Goal: Task Accomplishment & Management: Use online tool/utility

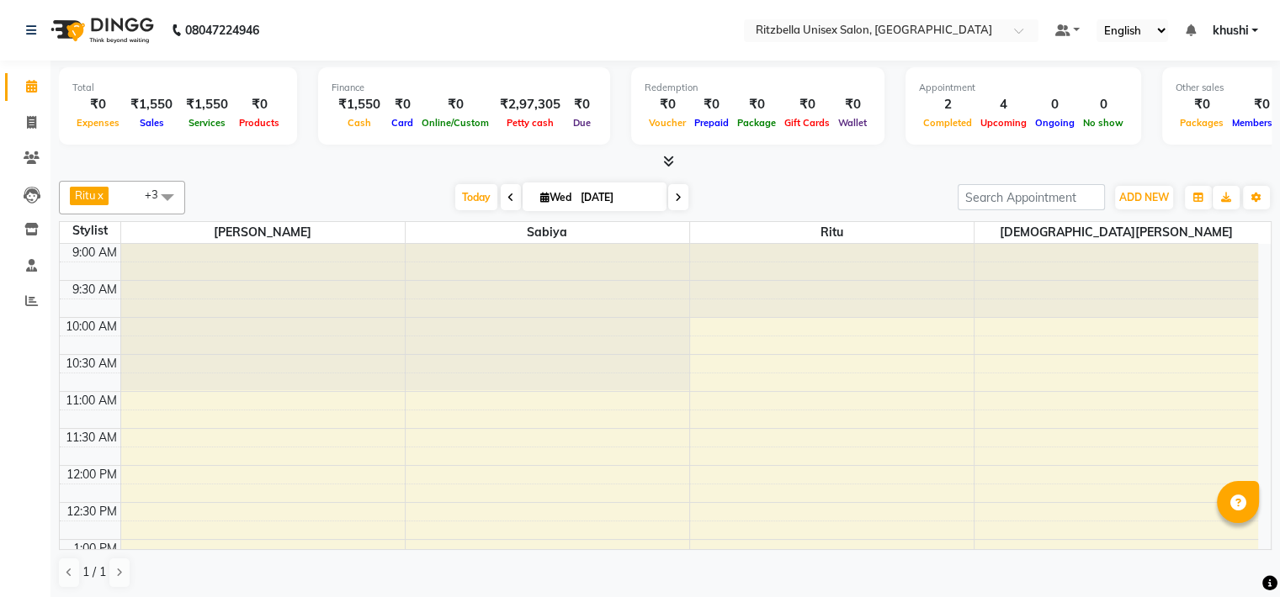
scroll to position [459, 0]
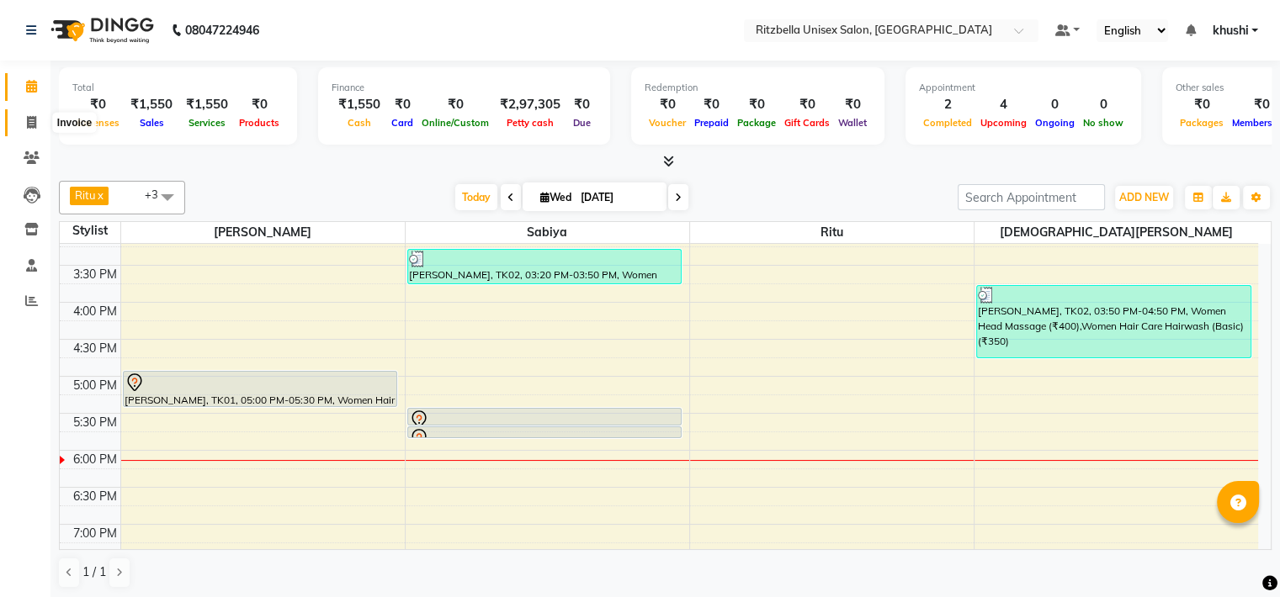
click at [24, 119] on span at bounding box center [31, 123] width 29 height 19
select select "service"
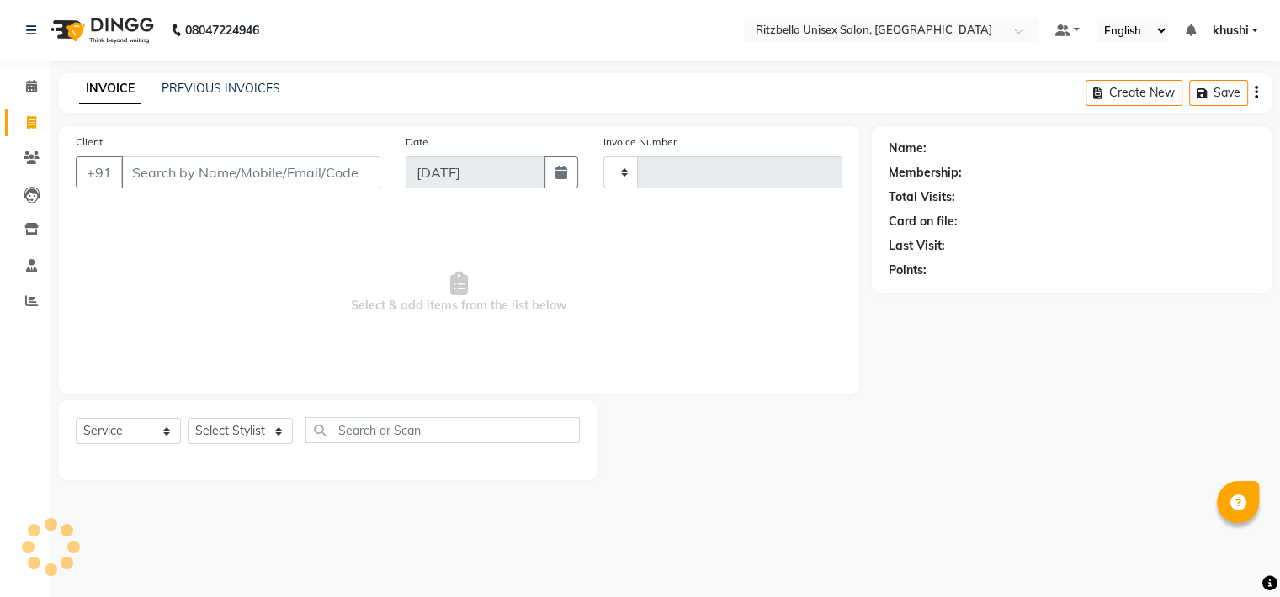
type input "0848"
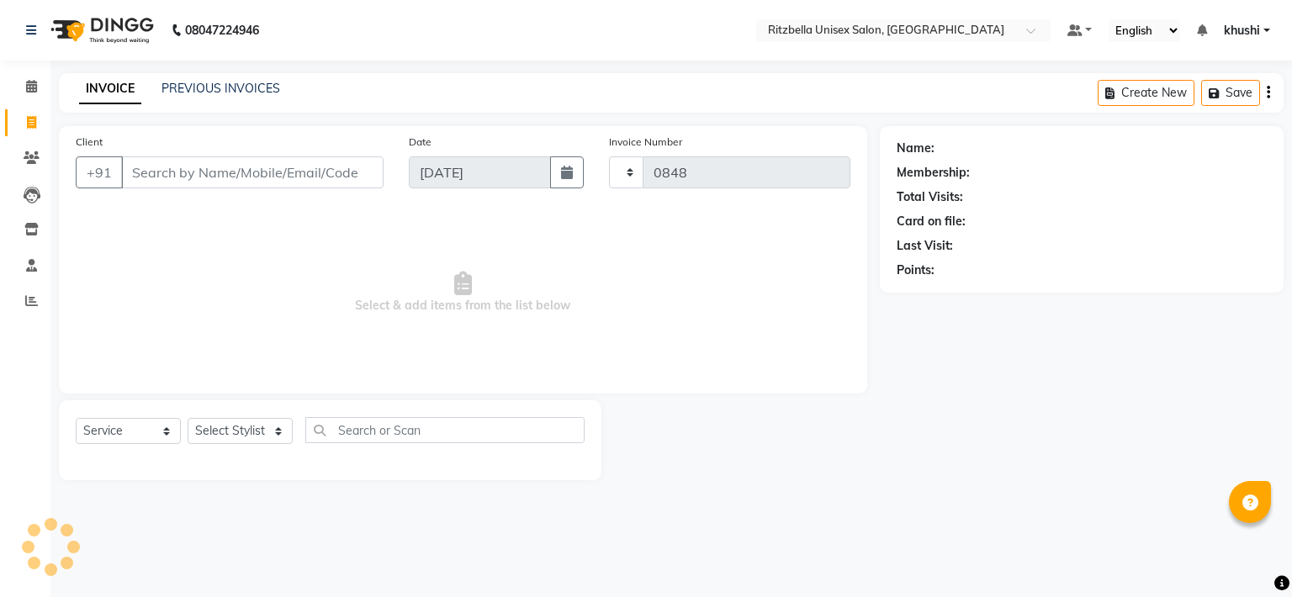
select select "6870"
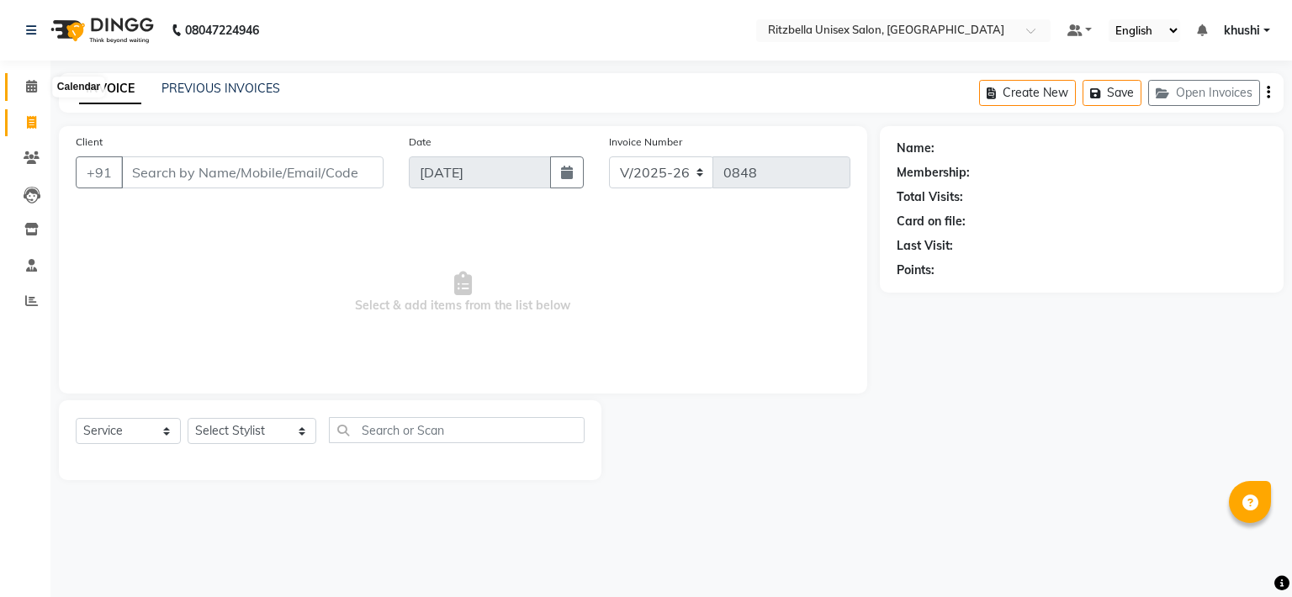
click at [34, 93] on span at bounding box center [31, 86] width 29 height 19
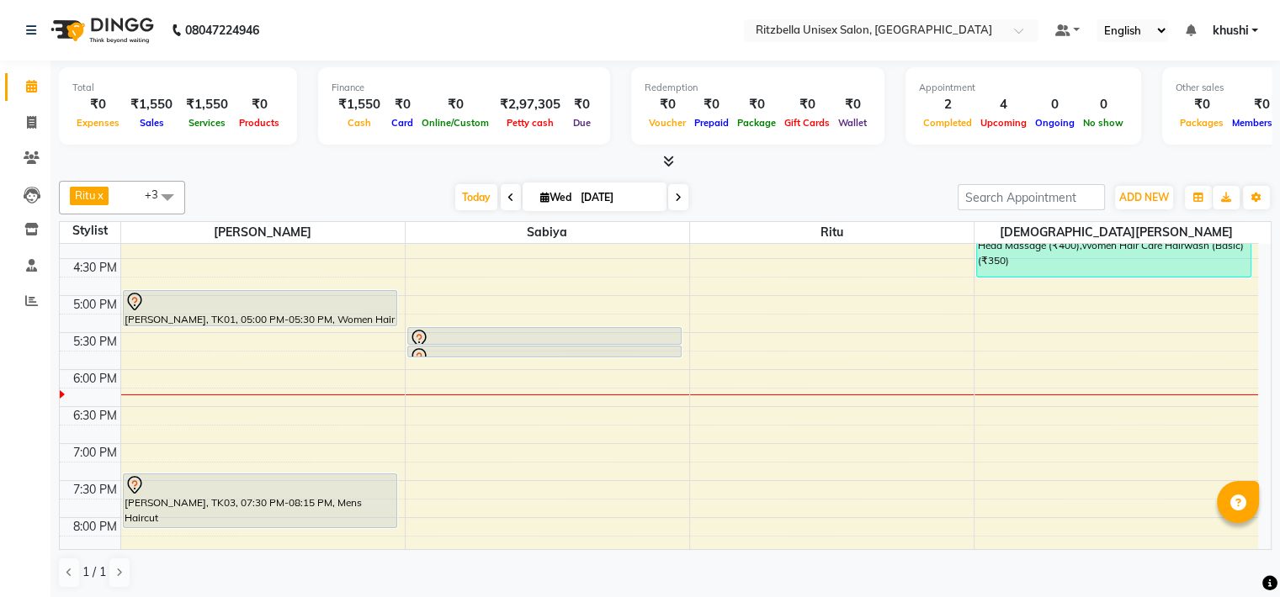
scroll to position [539, 0]
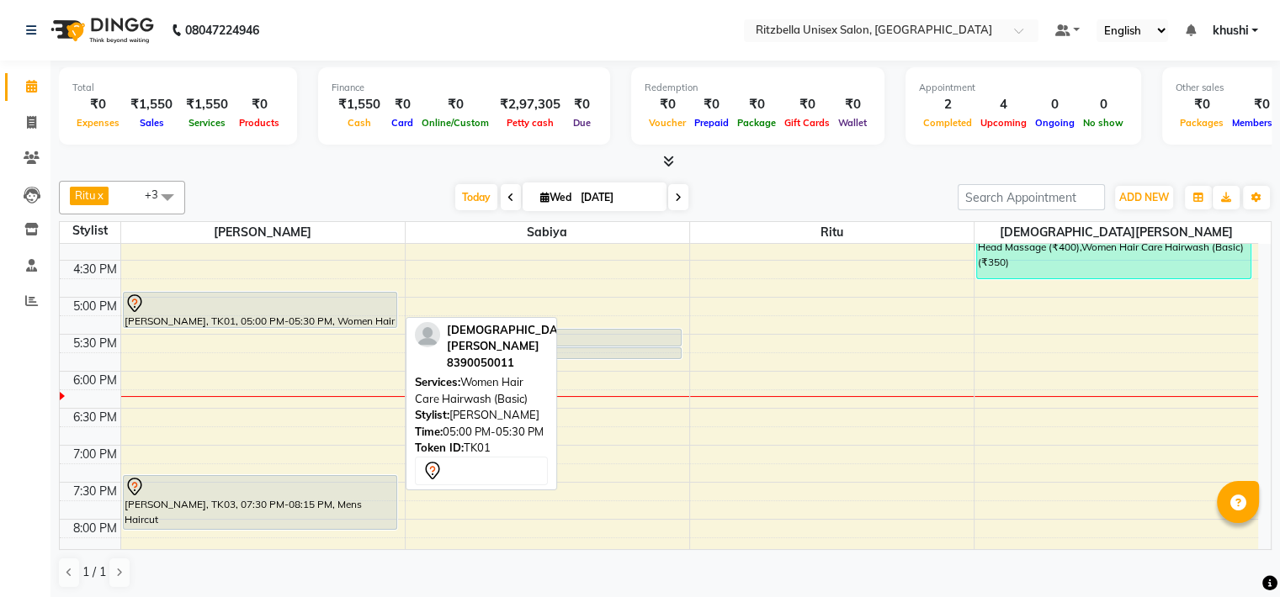
click at [293, 317] on div "[PERSON_NAME], TK01, 05:00 PM-05:30 PM, Women Hair Care Hairwash (Basic)" at bounding box center [260, 310] width 273 height 34
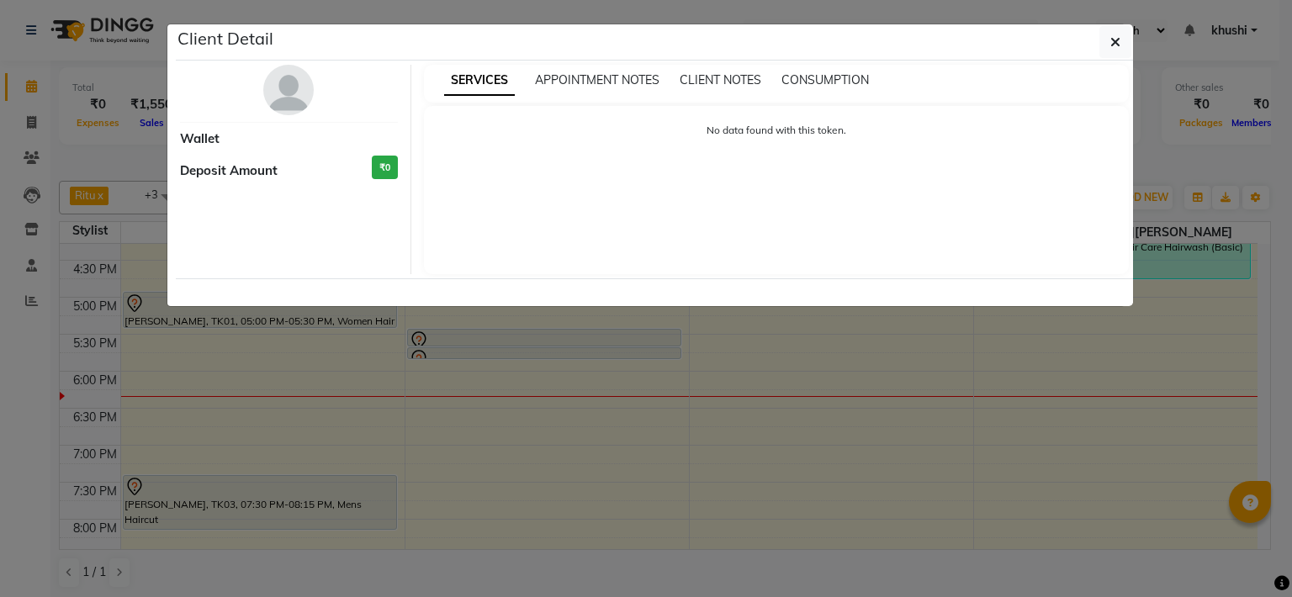
select select "7"
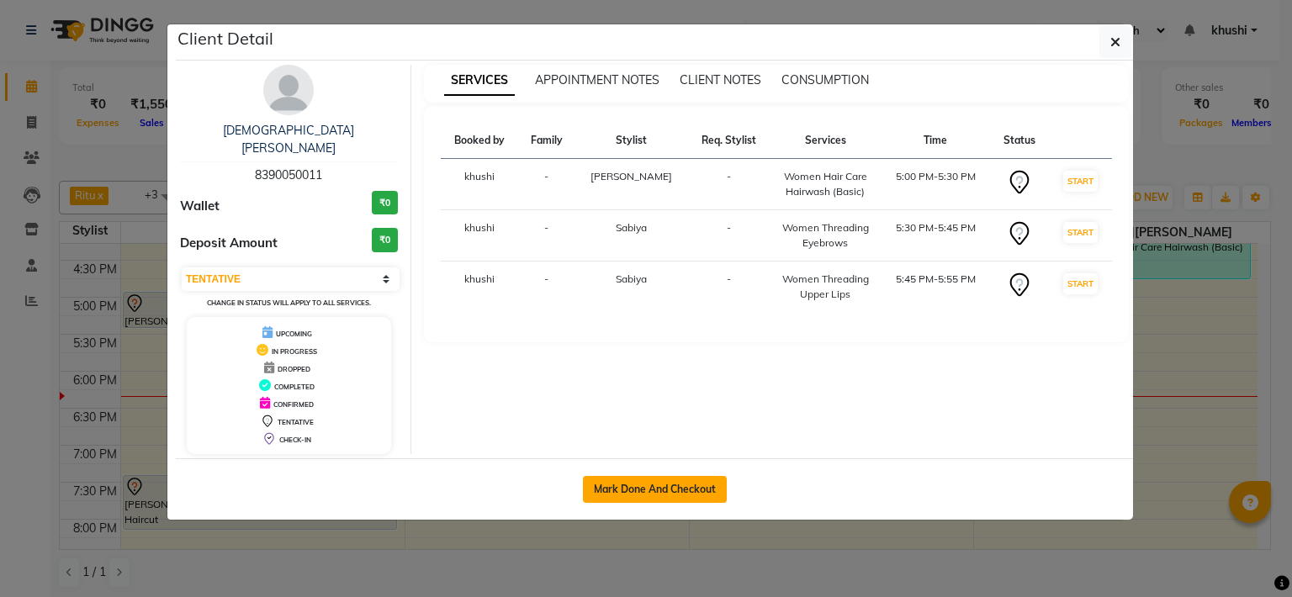
click at [677, 476] on button "Mark Done And Checkout" at bounding box center [655, 489] width 144 height 27
select select "6870"
select select "service"
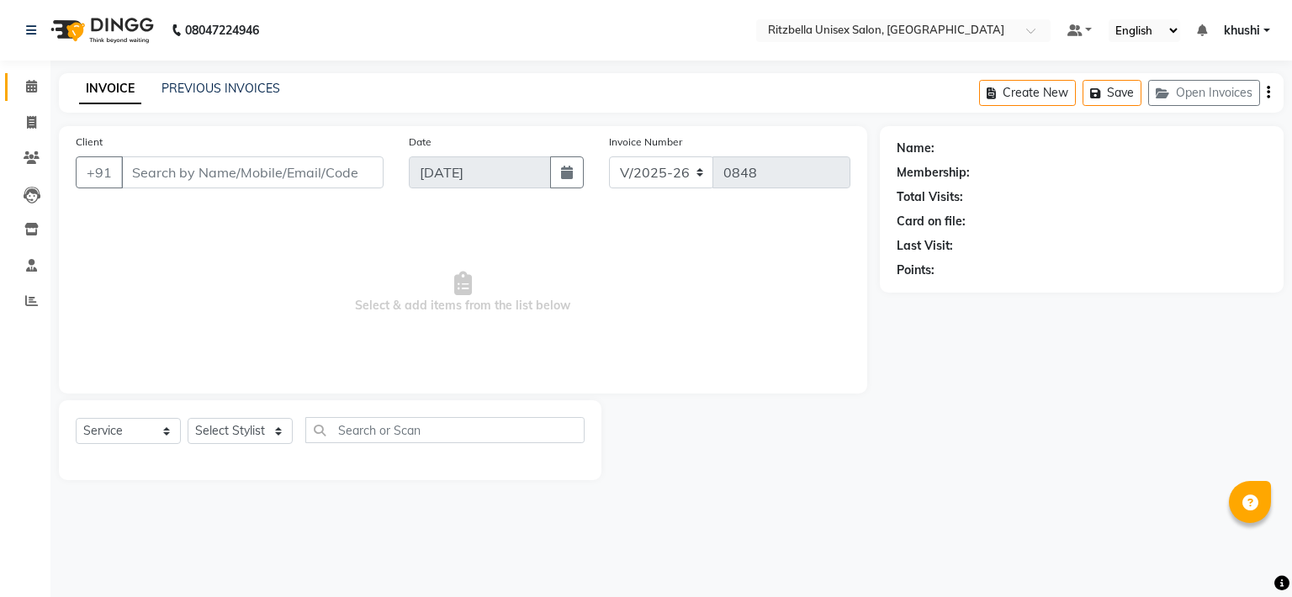
type input "8390050011"
select select "59016"
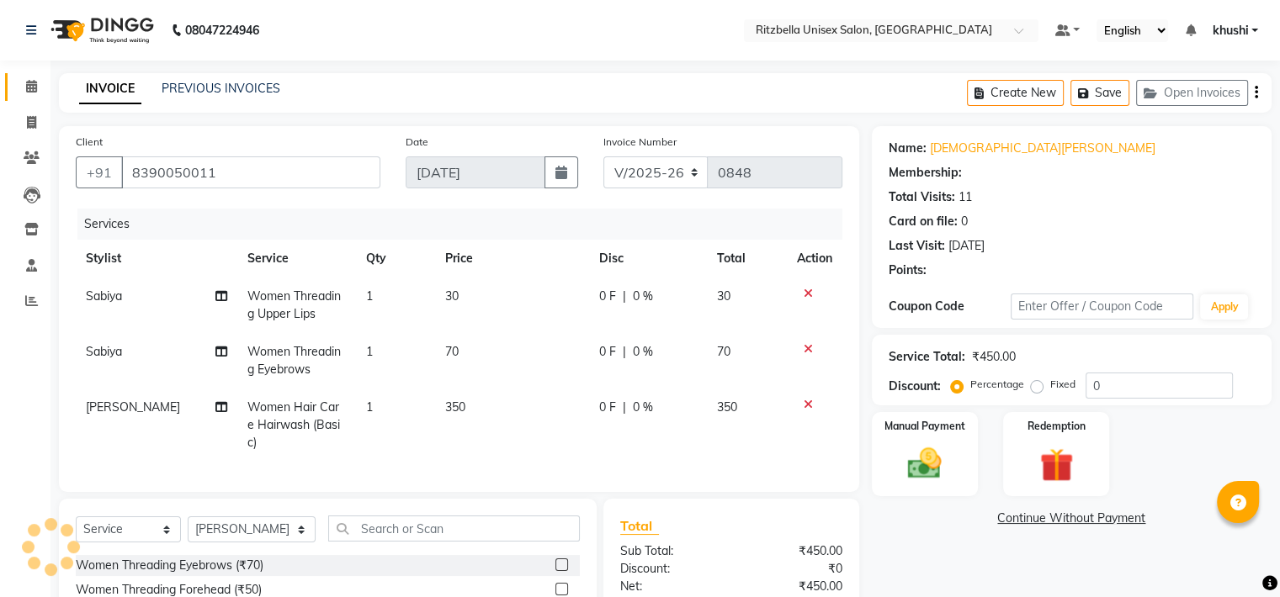
select select "1: Object"
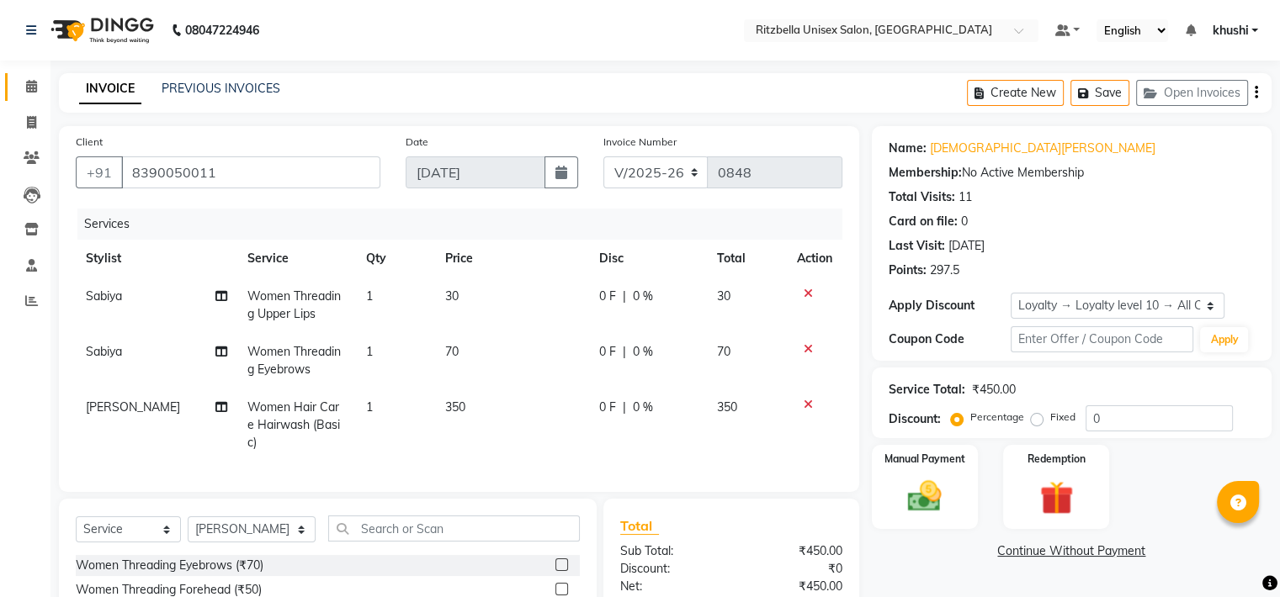
scroll to position [171, 0]
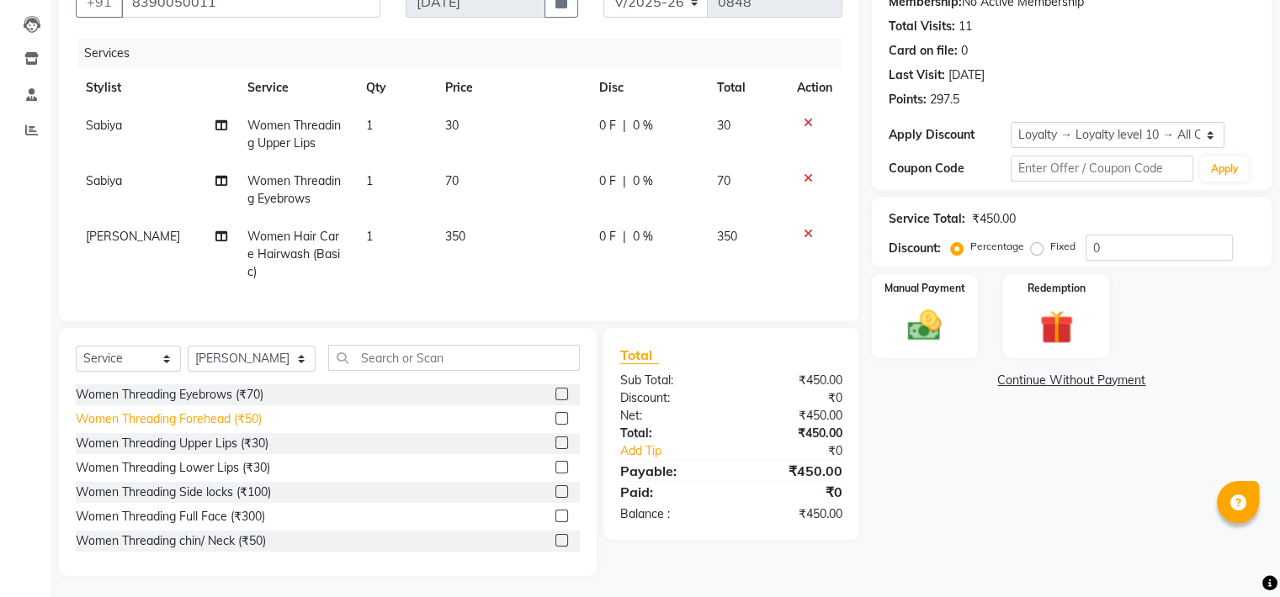
click at [159, 417] on div "Women Threading Forehead (₹50)" at bounding box center [169, 420] width 186 height 18
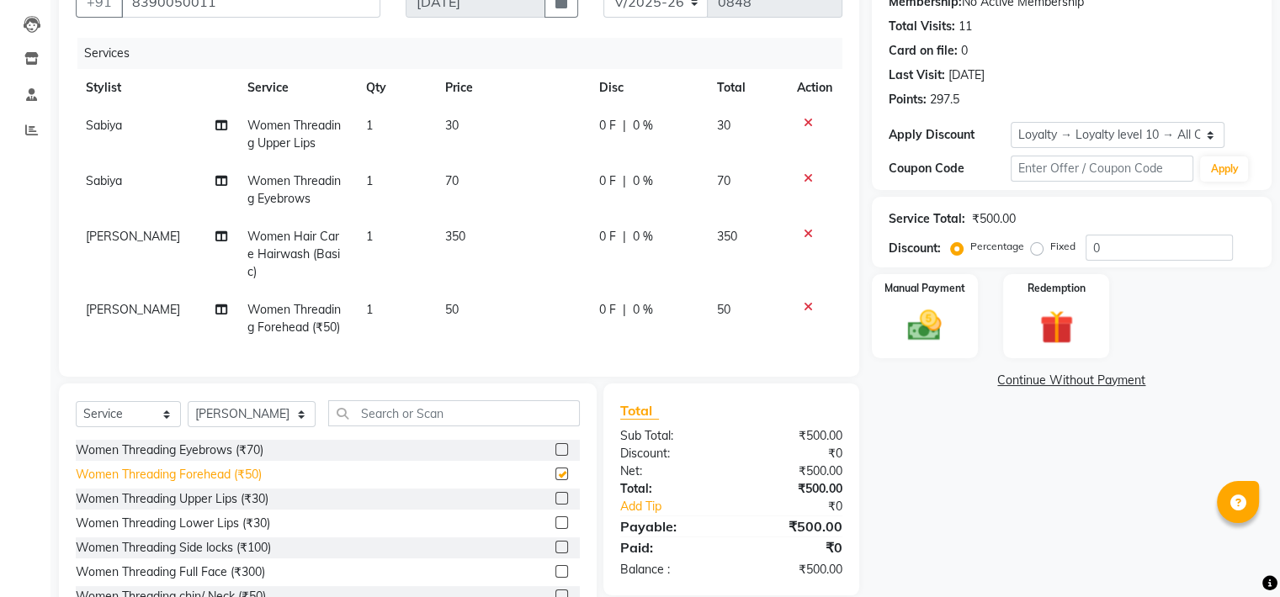
checkbox input "false"
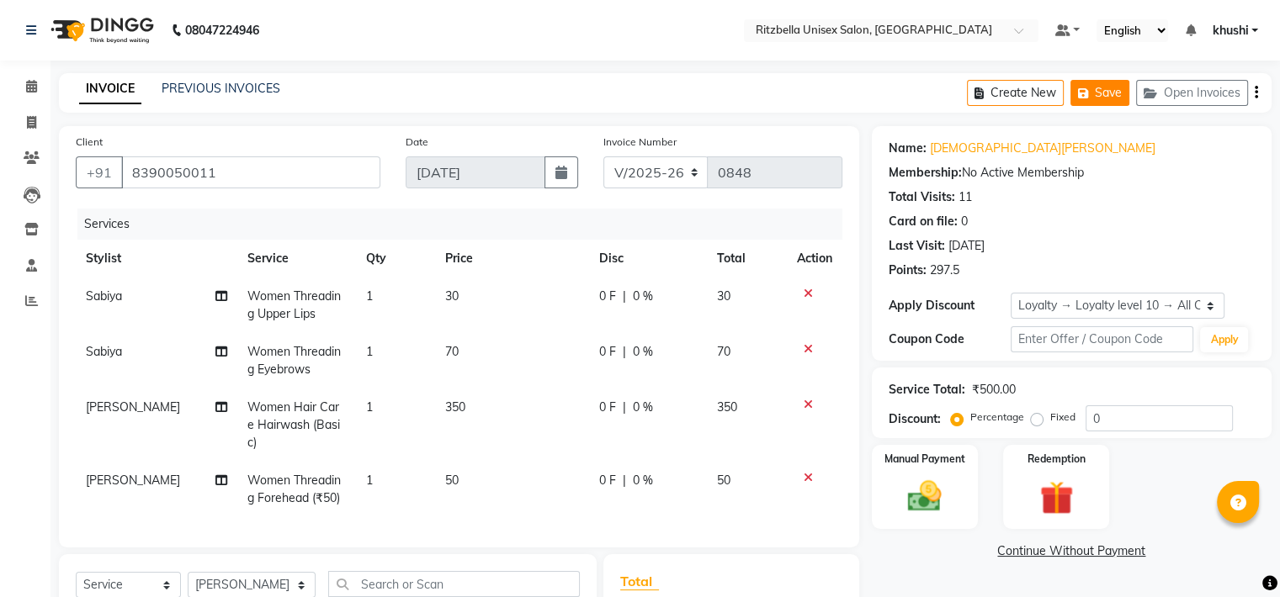
click at [1123, 98] on button "Save" at bounding box center [1099, 93] width 59 height 26
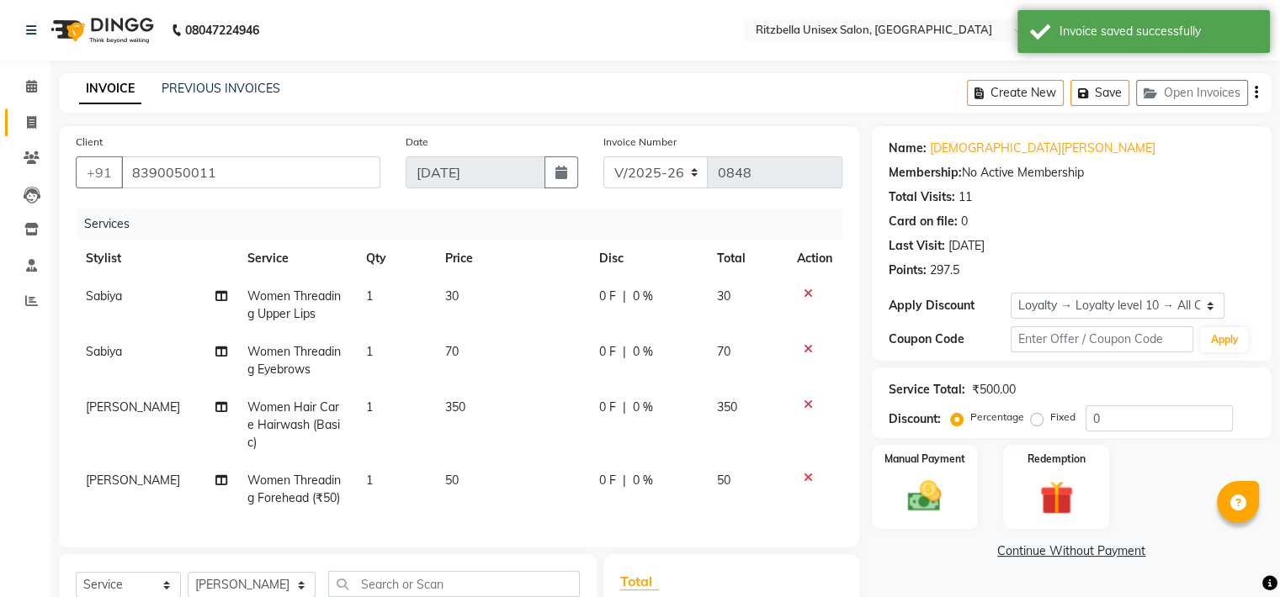
click at [34, 110] on link "Invoice" at bounding box center [25, 123] width 40 height 28
select select "service"
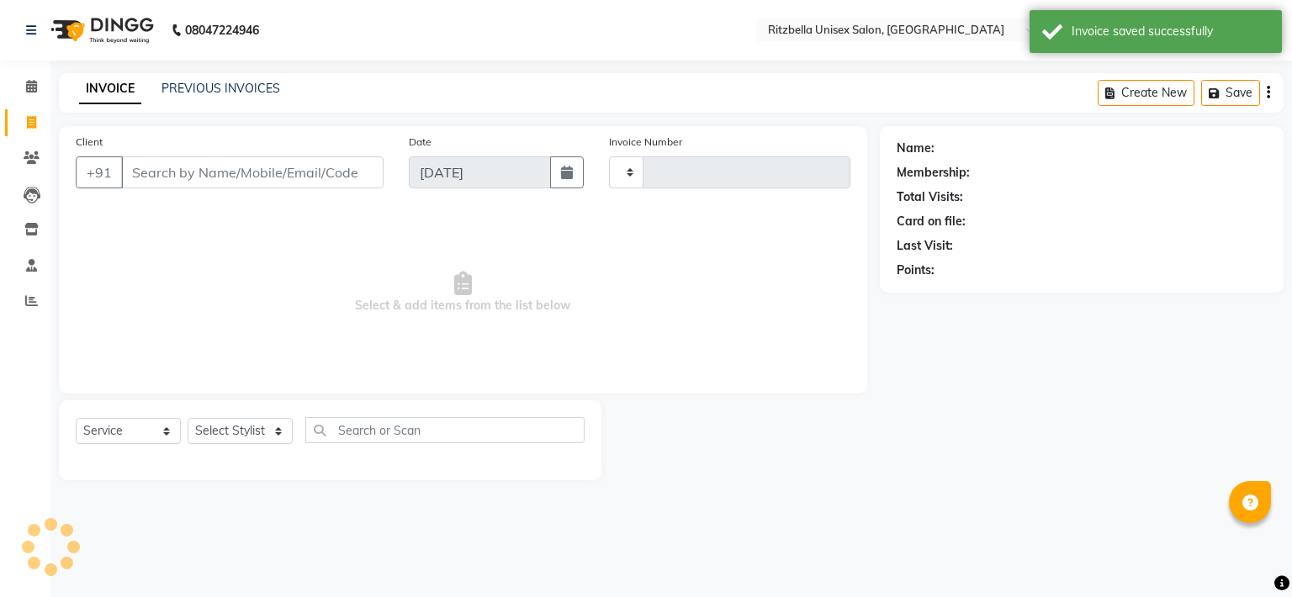
type input "0848"
select select "6870"
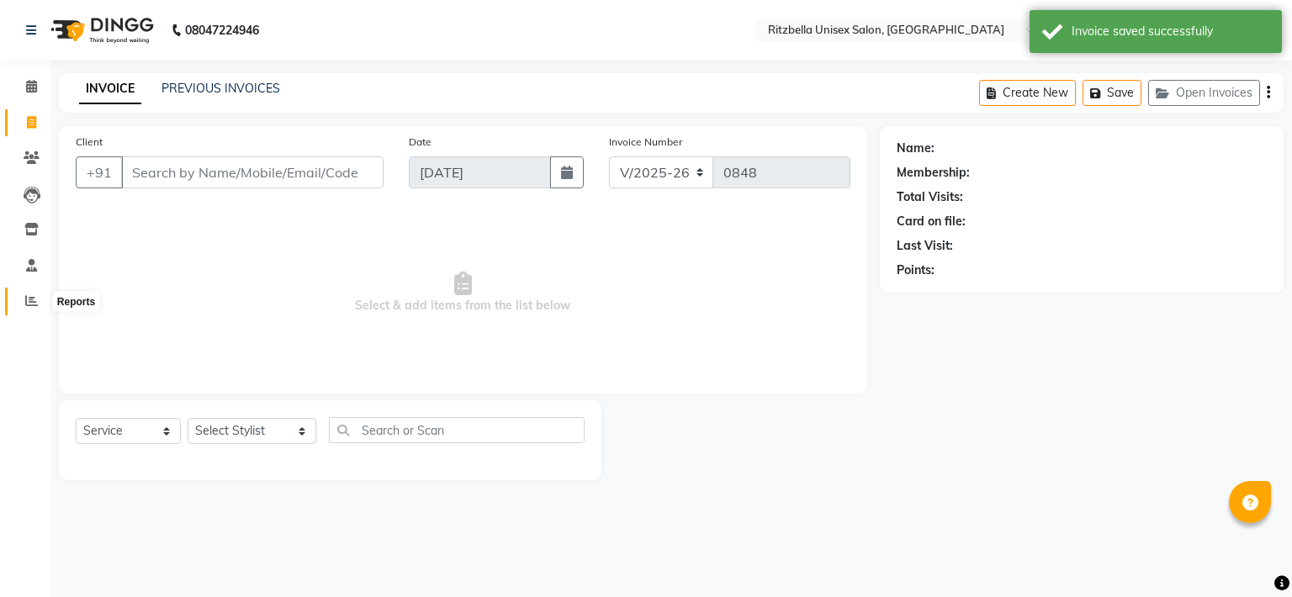
click at [24, 294] on span at bounding box center [31, 301] width 29 height 19
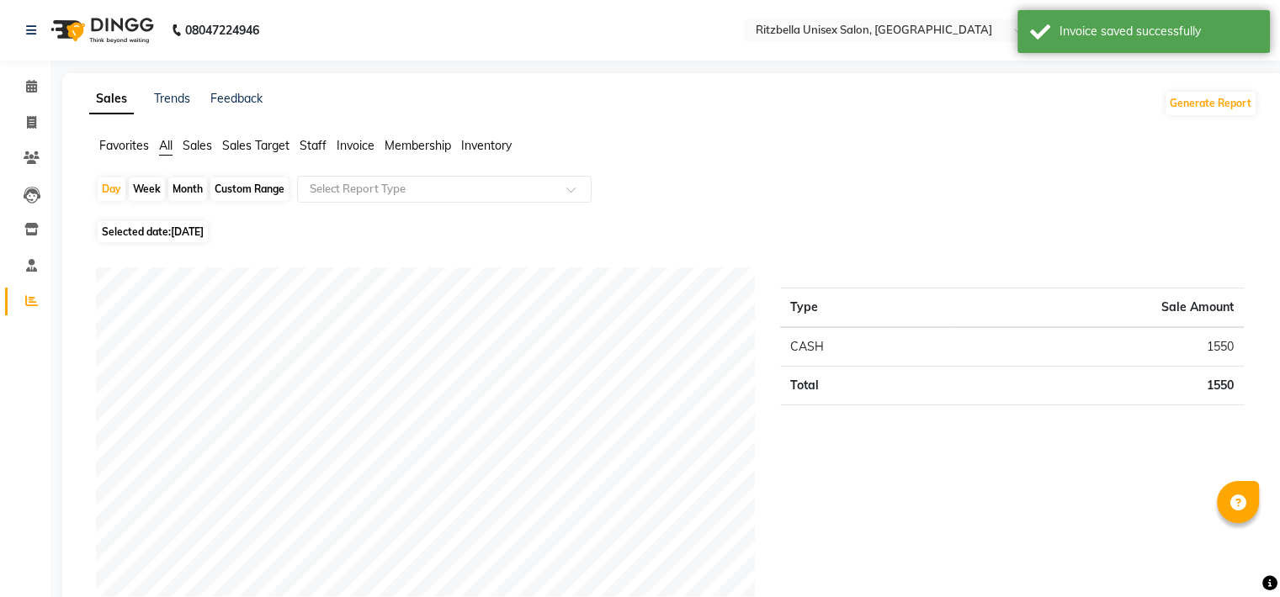
click at [176, 192] on div "Month" at bounding box center [187, 190] width 39 height 24
select select "9"
select select "2025"
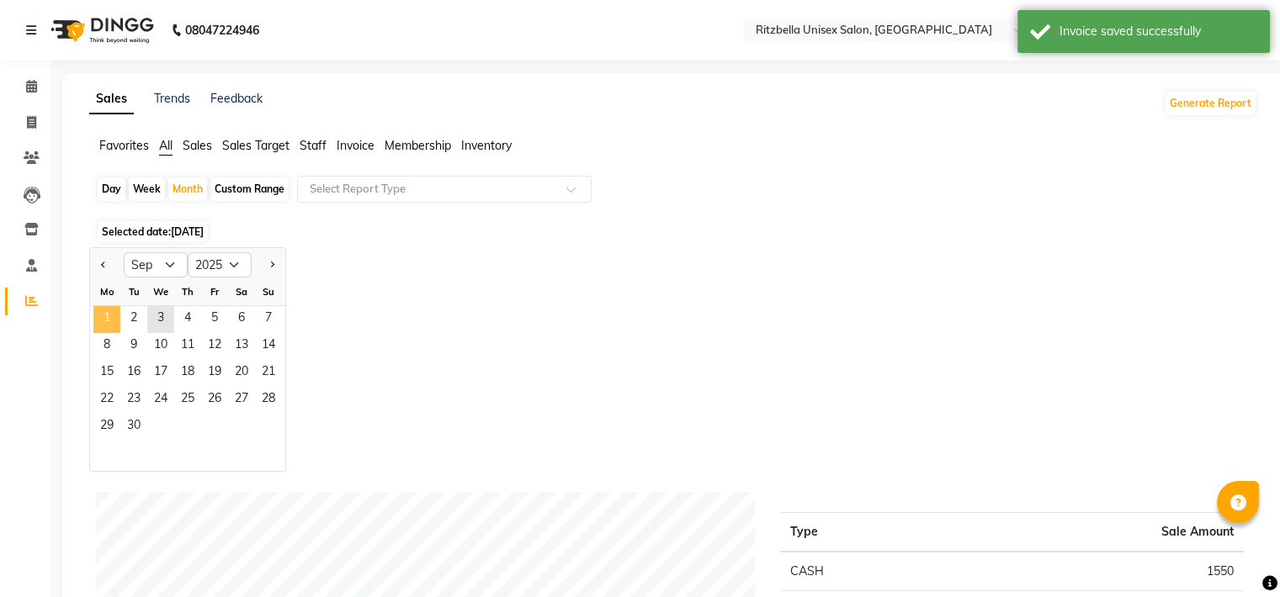
click at [108, 312] on span "1" at bounding box center [106, 319] width 27 height 27
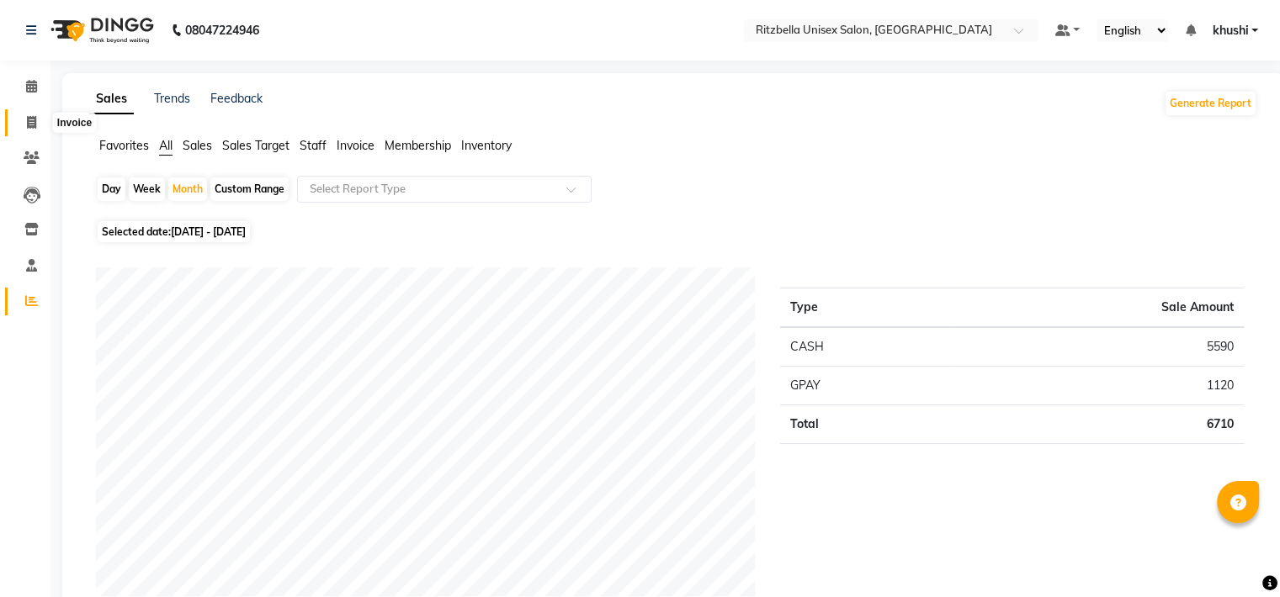
click at [20, 125] on span at bounding box center [31, 123] width 29 height 19
select select "service"
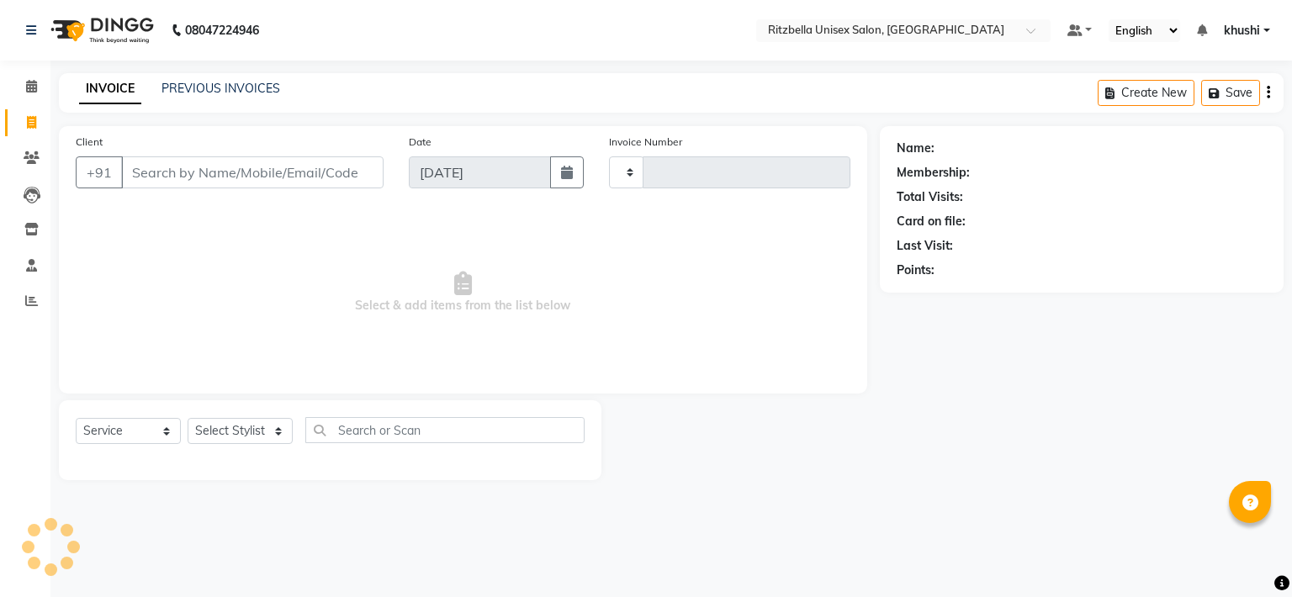
type input "0848"
select select "6870"
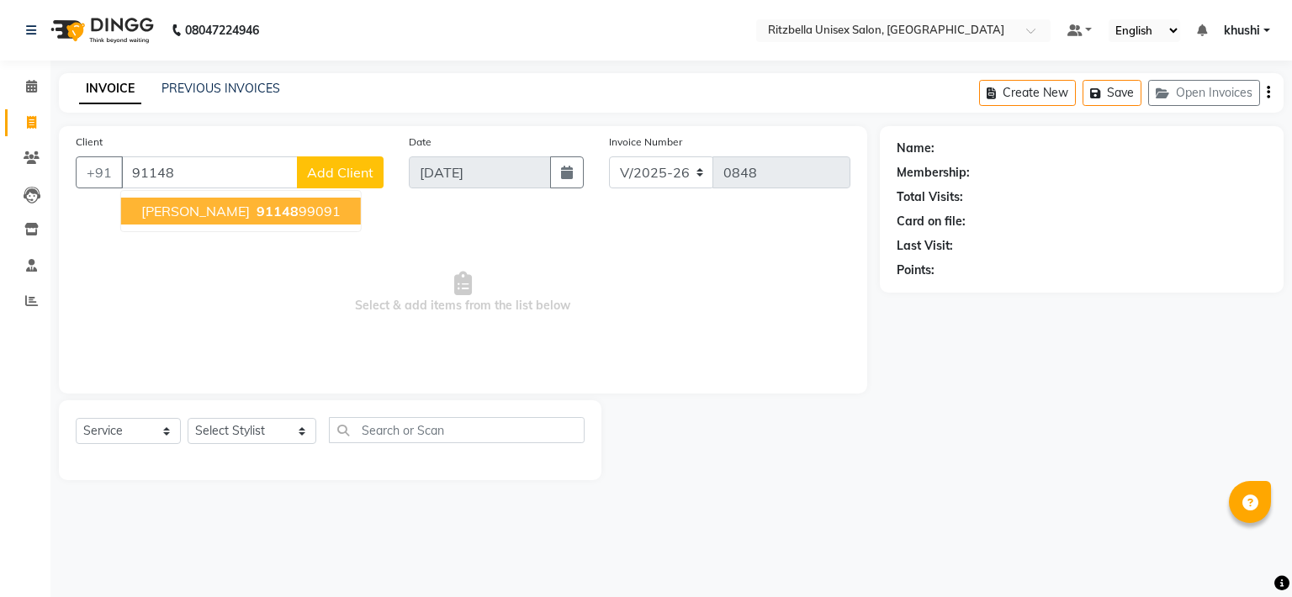
type input "91148"
click at [34, 82] on icon at bounding box center [31, 86] width 11 height 13
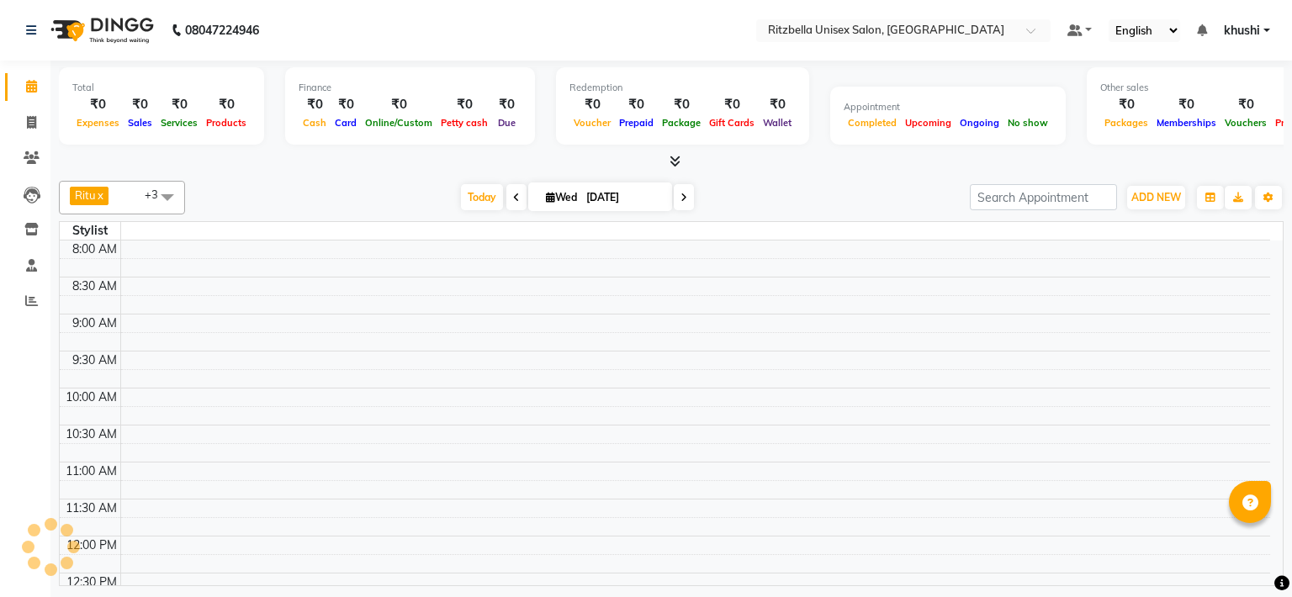
click at [502, 200] on div "[DATE] [DATE]" at bounding box center [577, 197] width 236 height 25
click at [486, 200] on span "Today" at bounding box center [482, 197] width 42 height 26
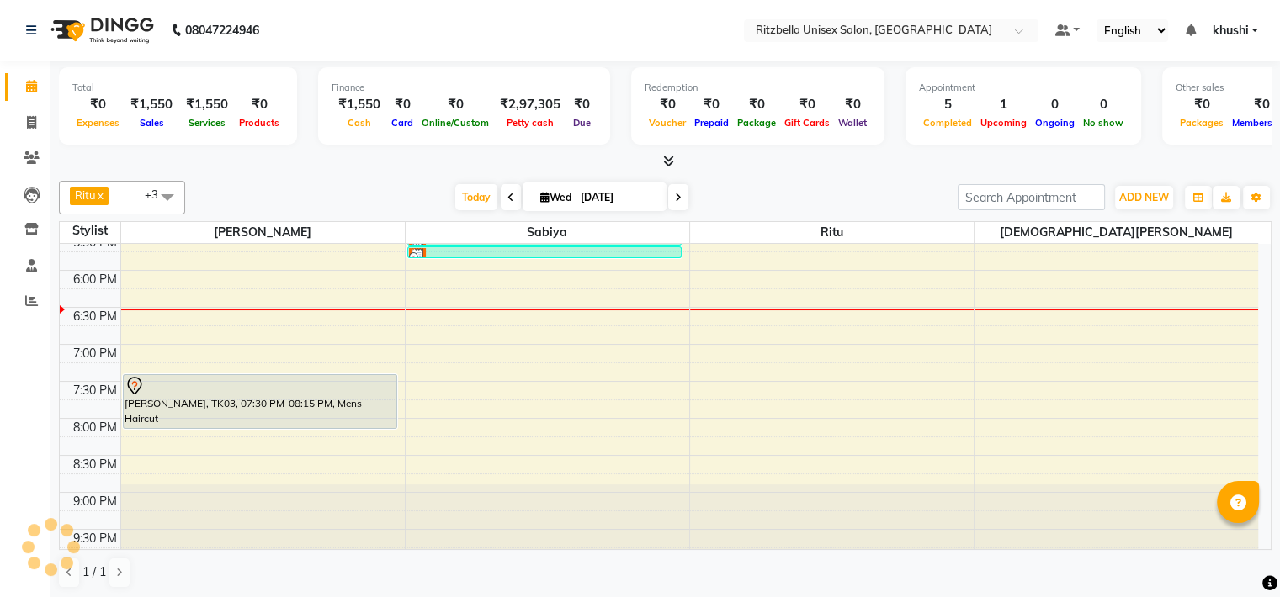
scroll to position [640, 0]
click at [31, 119] on icon at bounding box center [31, 122] width 9 height 13
select select "service"
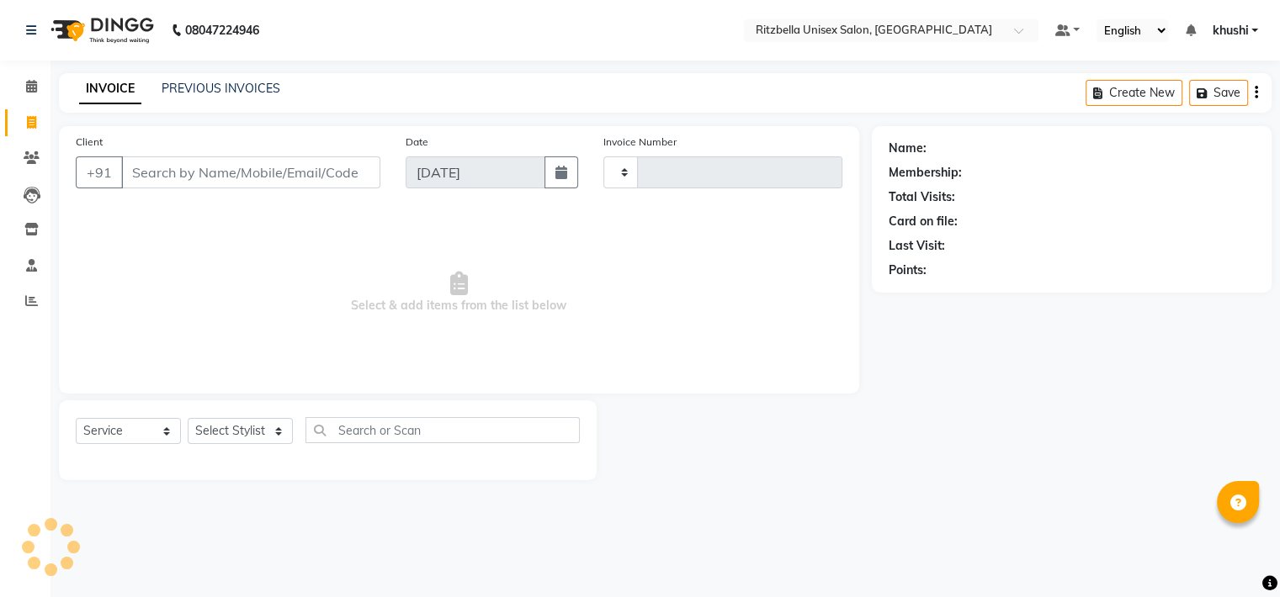
type input "0848"
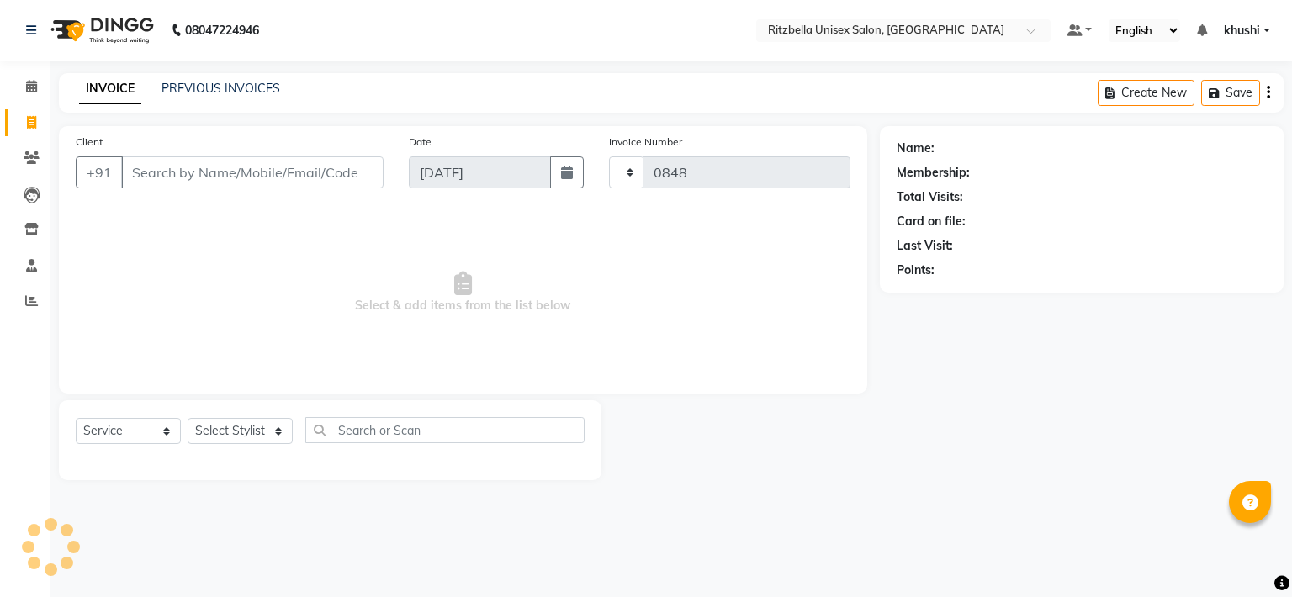
select select "6870"
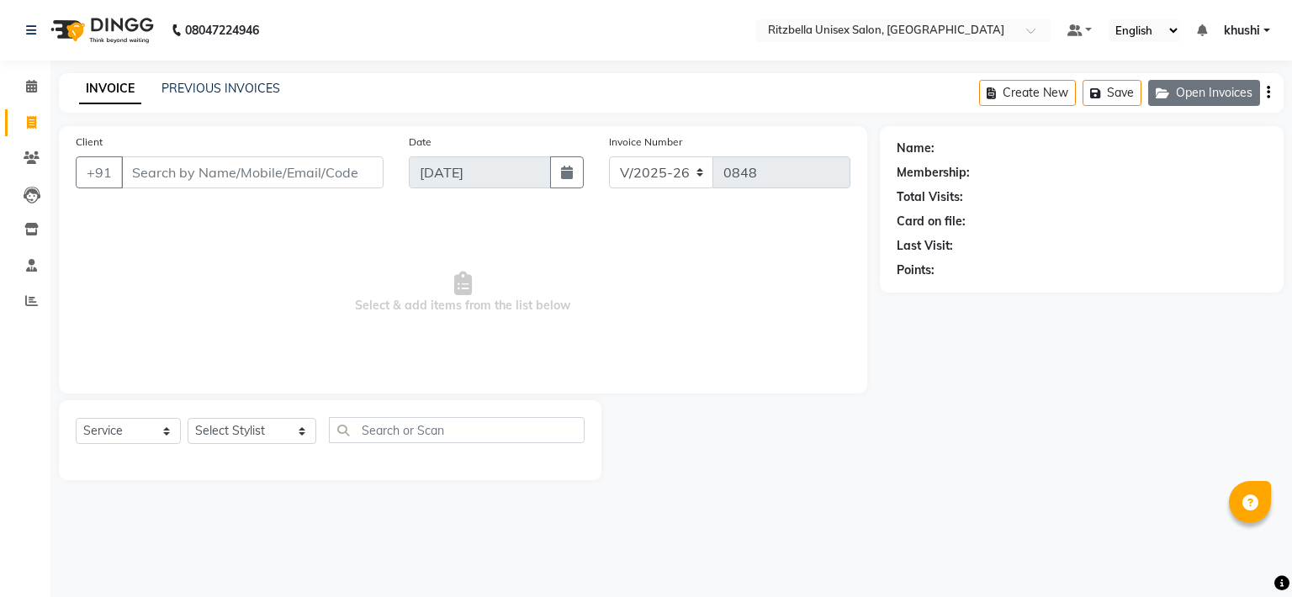
click at [1220, 105] on button "Open Invoices" at bounding box center [1205, 93] width 112 height 26
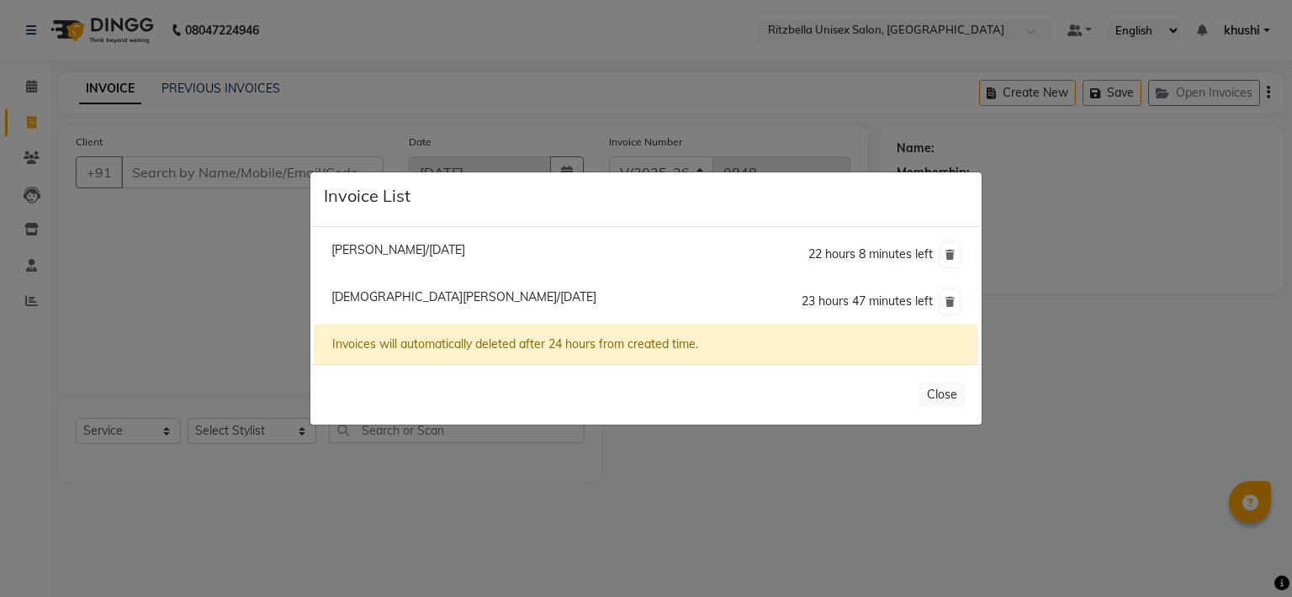
click at [392, 295] on span "[DEMOGRAPHIC_DATA][PERSON_NAME]/[DATE]" at bounding box center [464, 296] width 265 height 15
type input "8390050011"
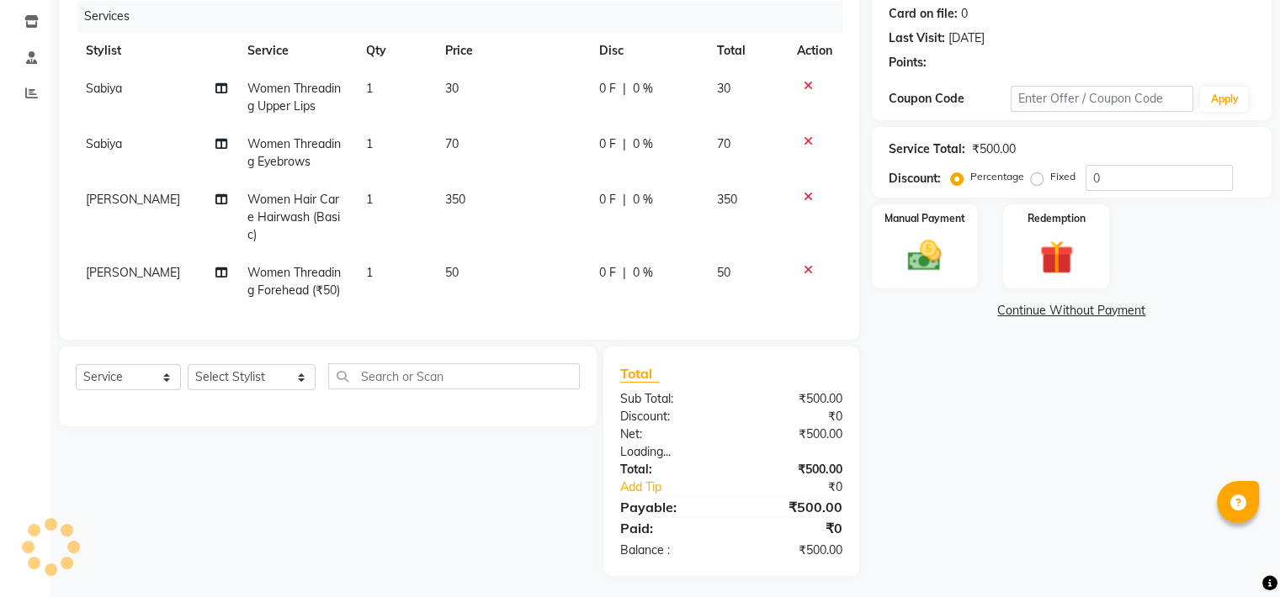
select select "1: Object"
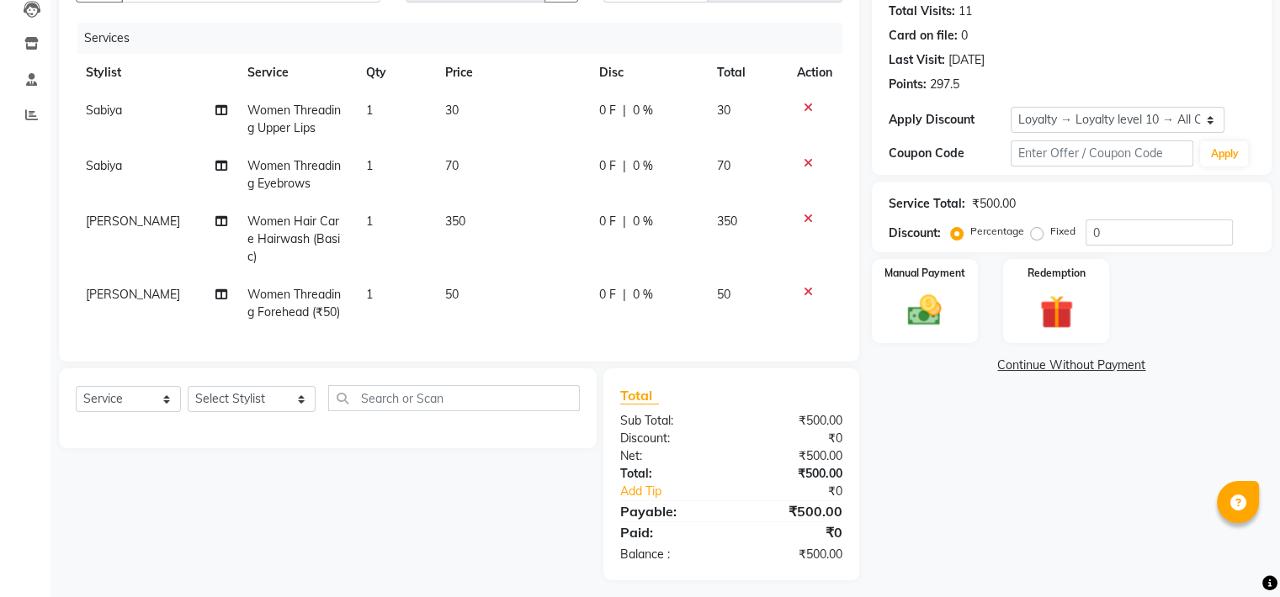
scroll to position [36, 0]
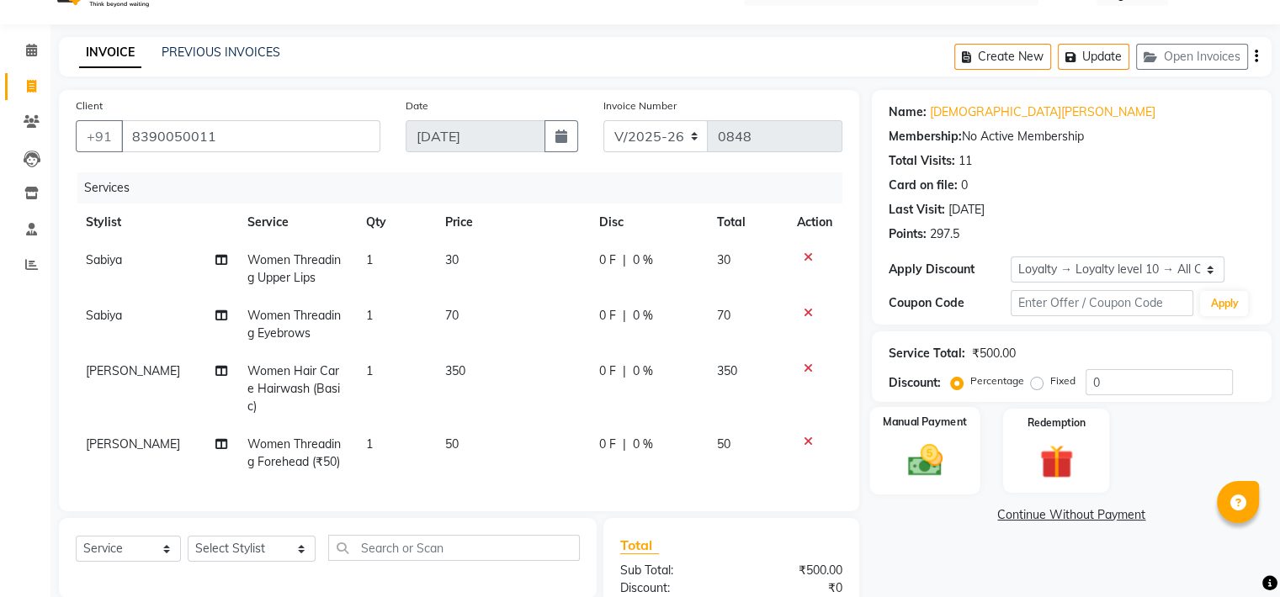
click at [925, 472] on img at bounding box center [924, 461] width 56 height 40
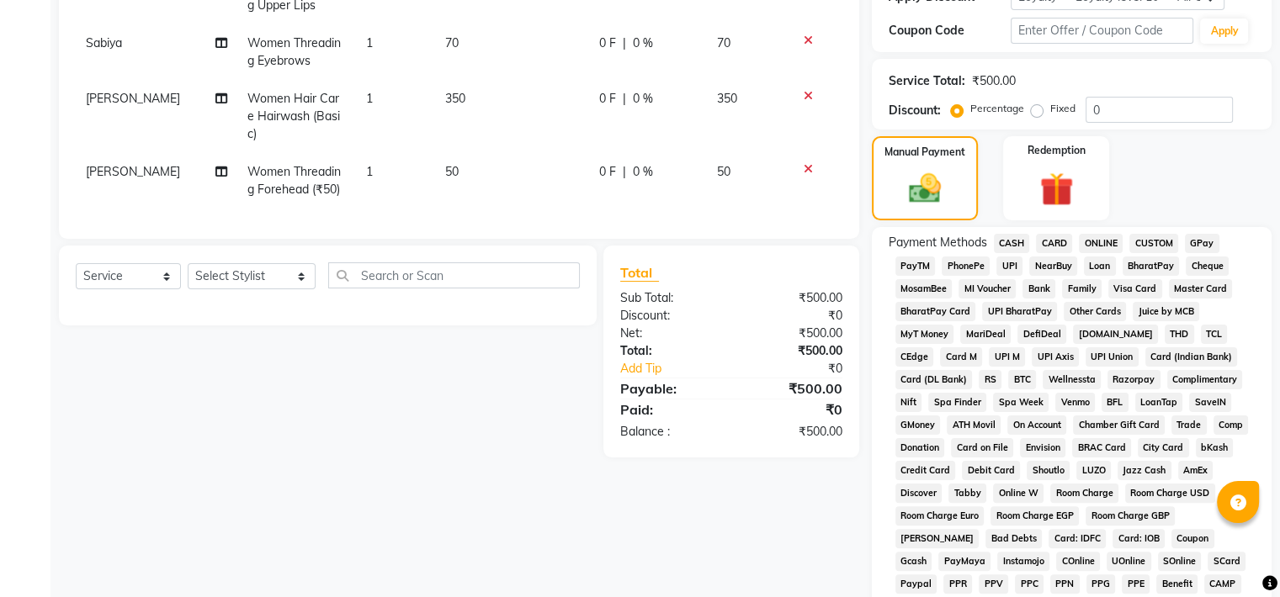
scroll to position [197, 0]
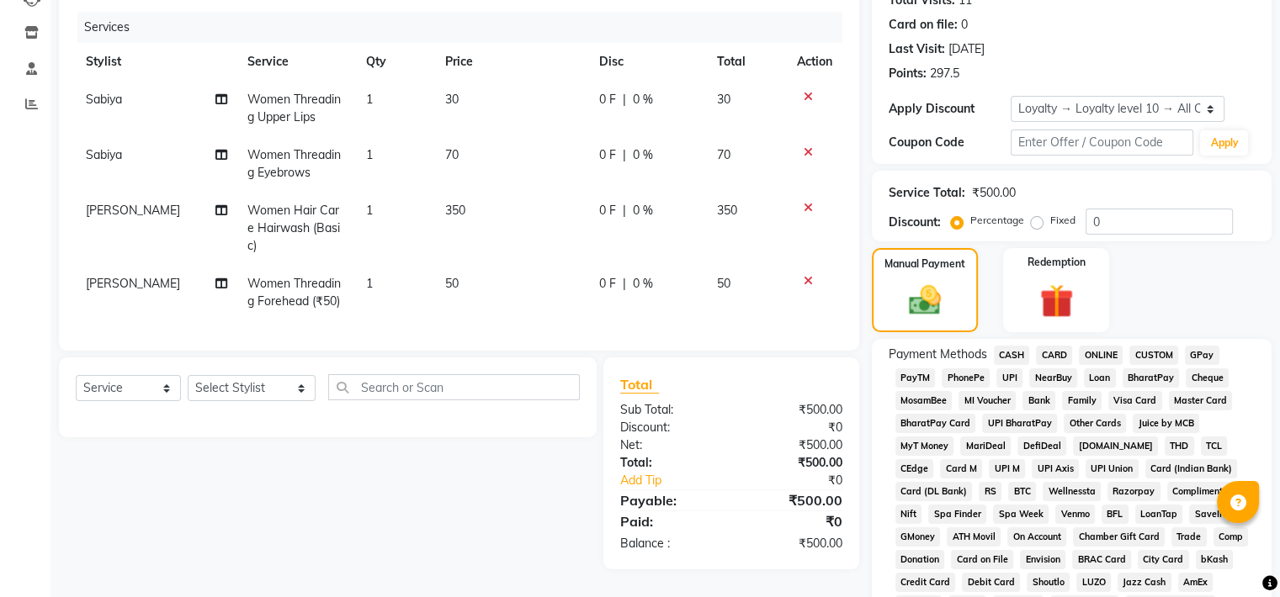
click at [624, 157] on div "0 F | 0 %" at bounding box center [648, 155] width 98 height 18
select select "53541"
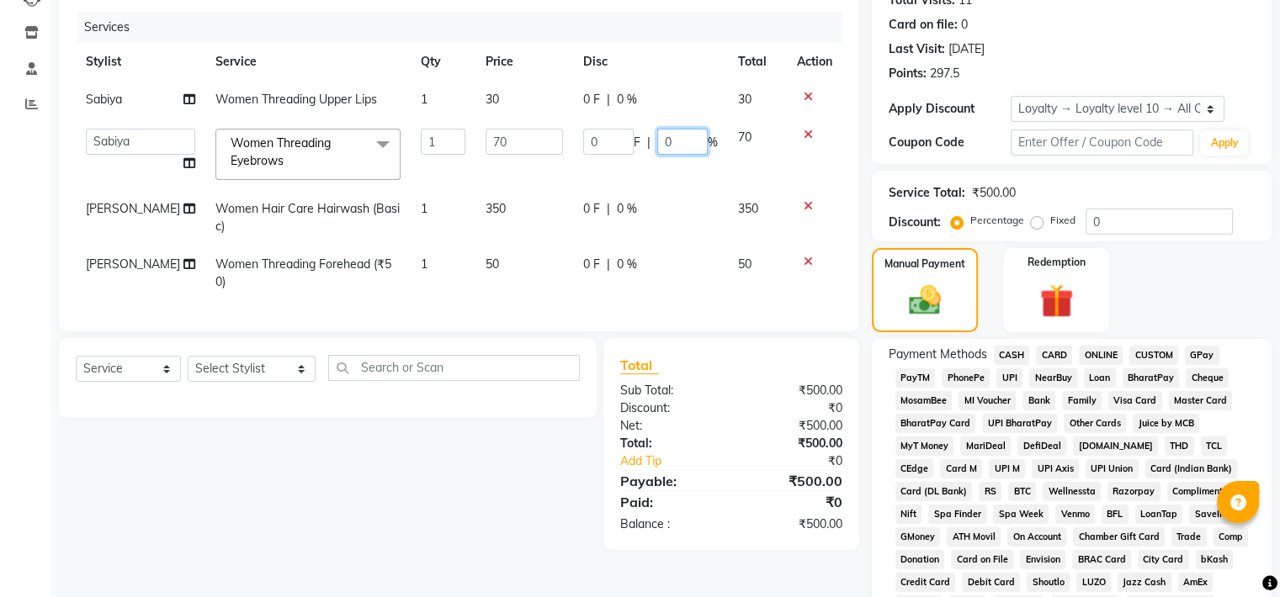
click at [678, 144] on input "0" at bounding box center [682, 142] width 50 height 26
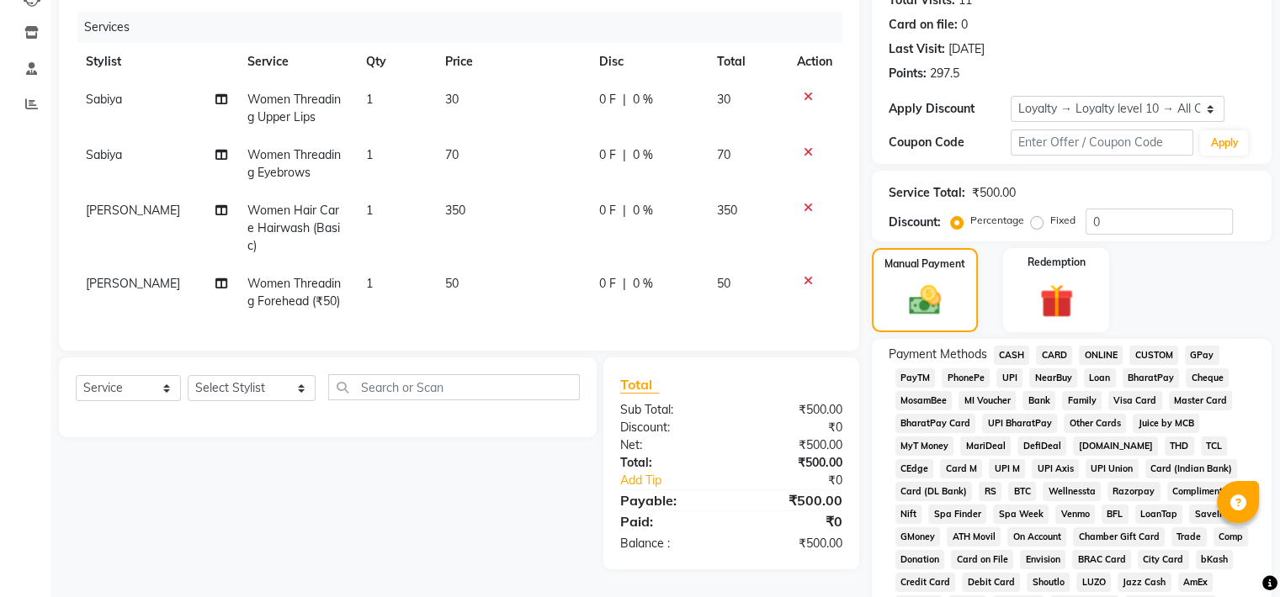
click at [639, 159] on span "0 %" at bounding box center [643, 155] width 20 height 18
select select "53541"
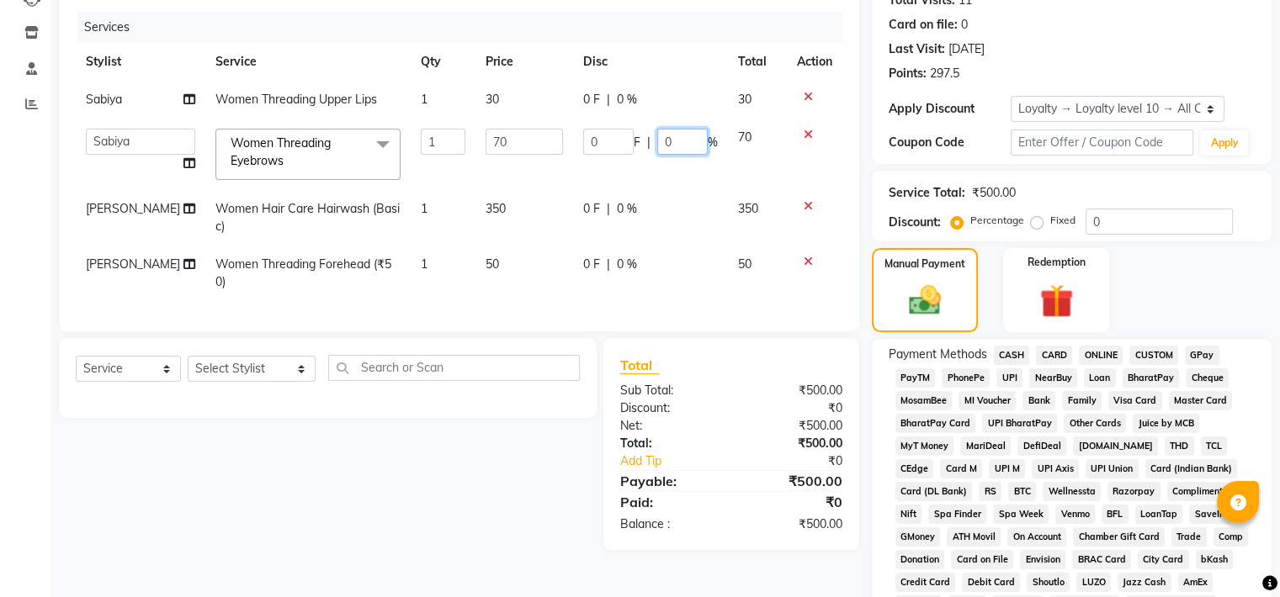
click at [686, 143] on input "0" at bounding box center [682, 142] width 50 height 26
type input "100"
click at [436, 549] on div "Select Service Product Membership Package Voucher Prepaid Gift Card Select Styl…" at bounding box center [321, 444] width 550 height 212
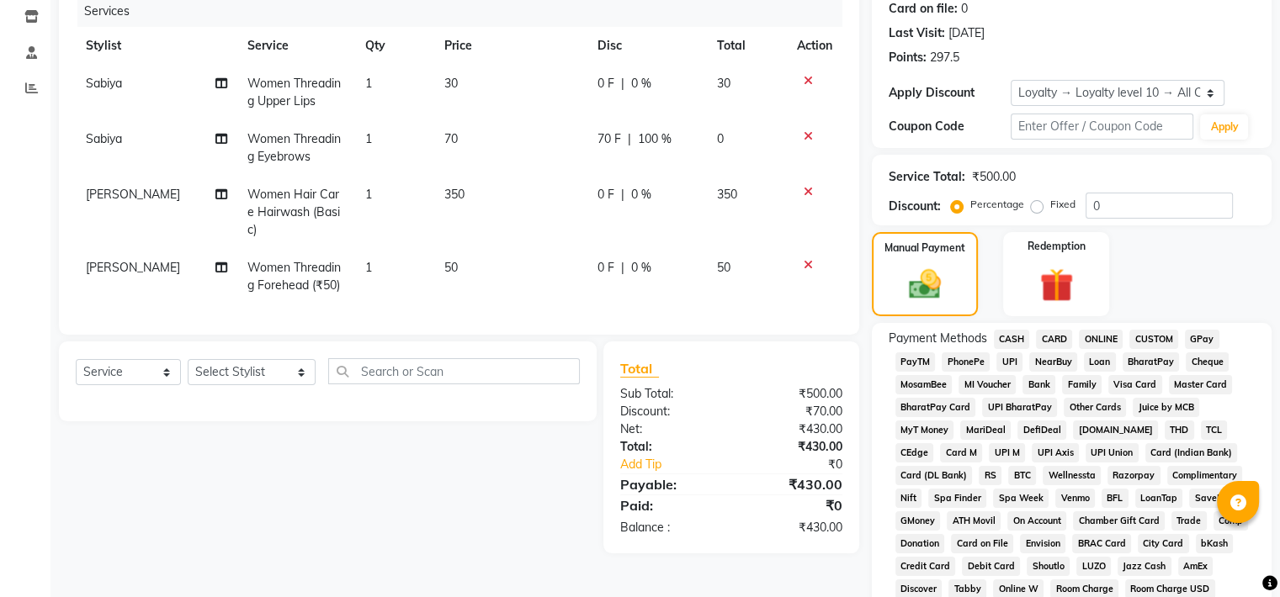
scroll to position [405, 0]
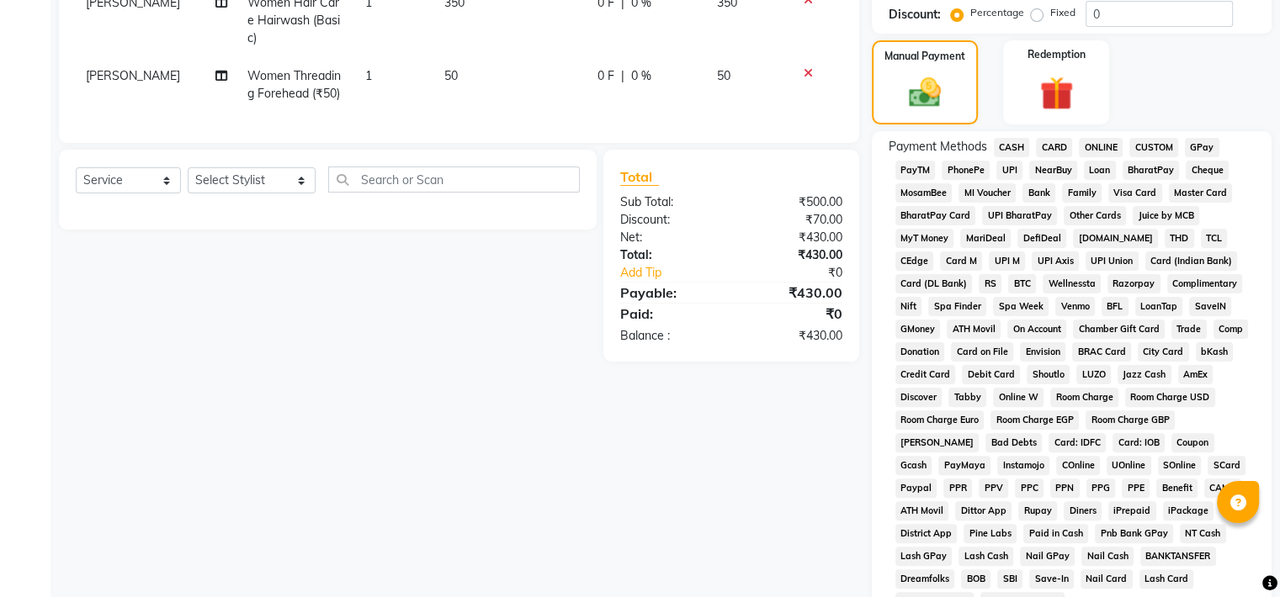
click at [1205, 145] on span "GPay" at bounding box center [1202, 147] width 34 height 19
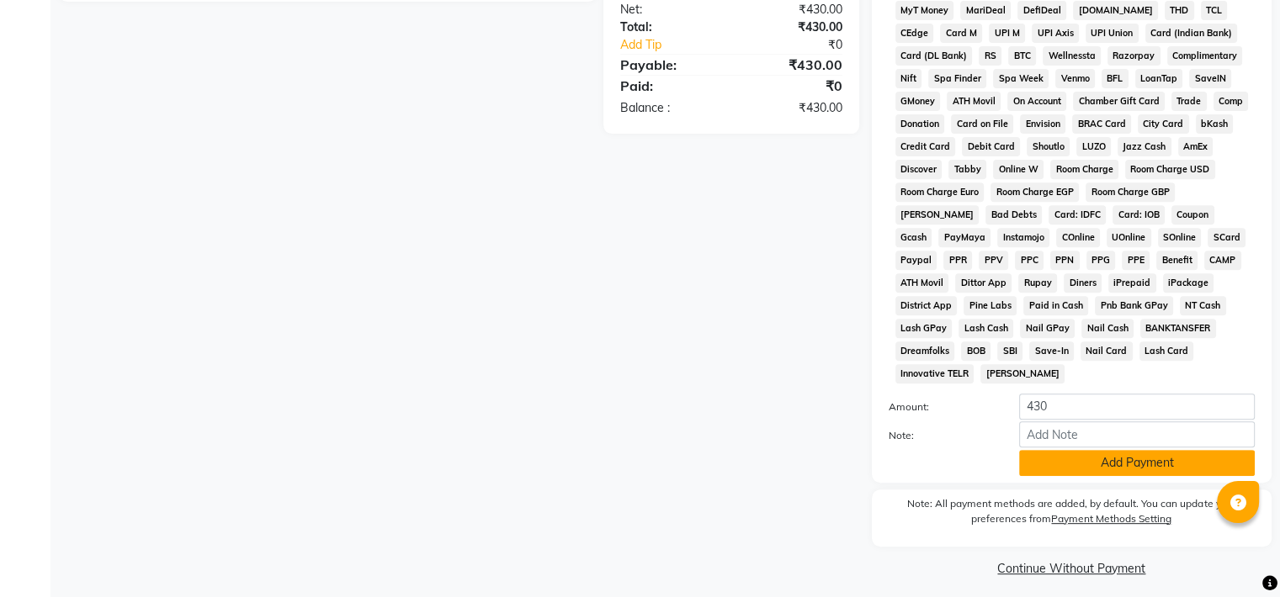
click at [1132, 454] on button "Add Payment" at bounding box center [1137, 463] width 236 height 26
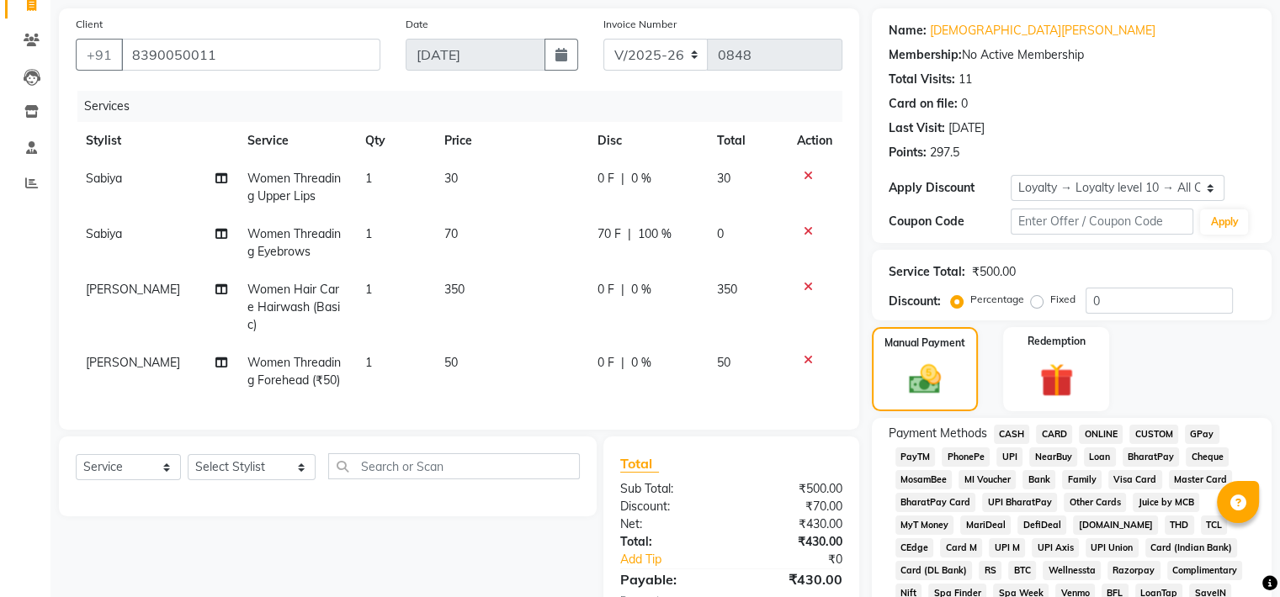
scroll to position [637, 0]
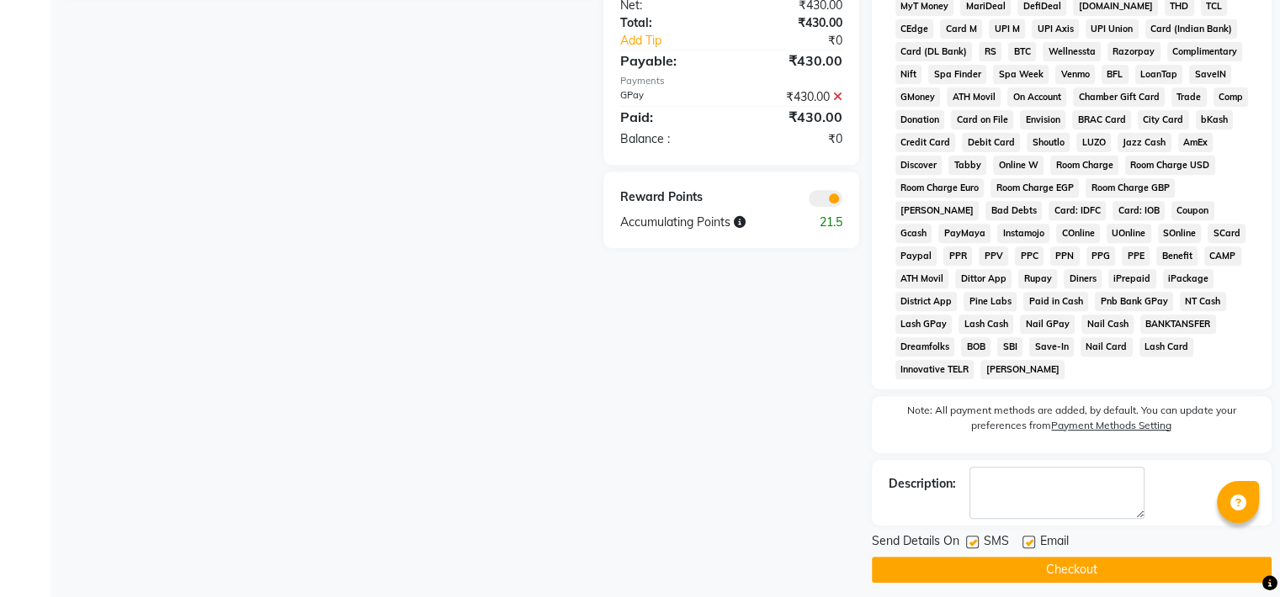
click at [1001, 563] on button "Checkout" at bounding box center [1072, 570] width 400 height 26
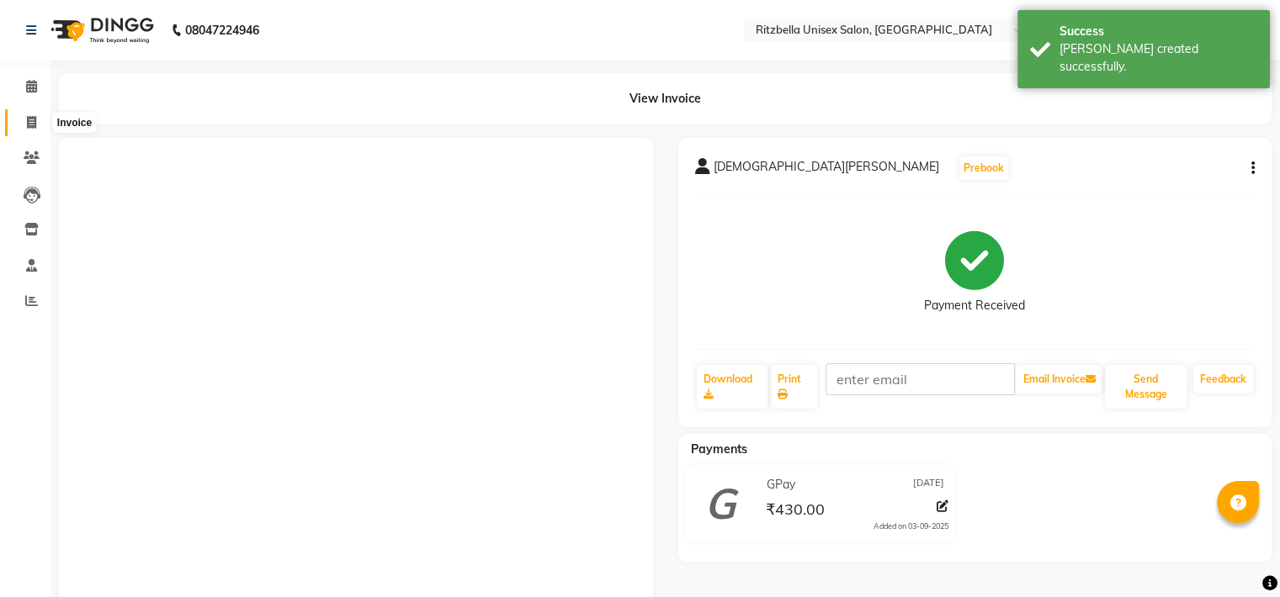
click at [17, 129] on span at bounding box center [31, 123] width 29 height 19
select select "service"
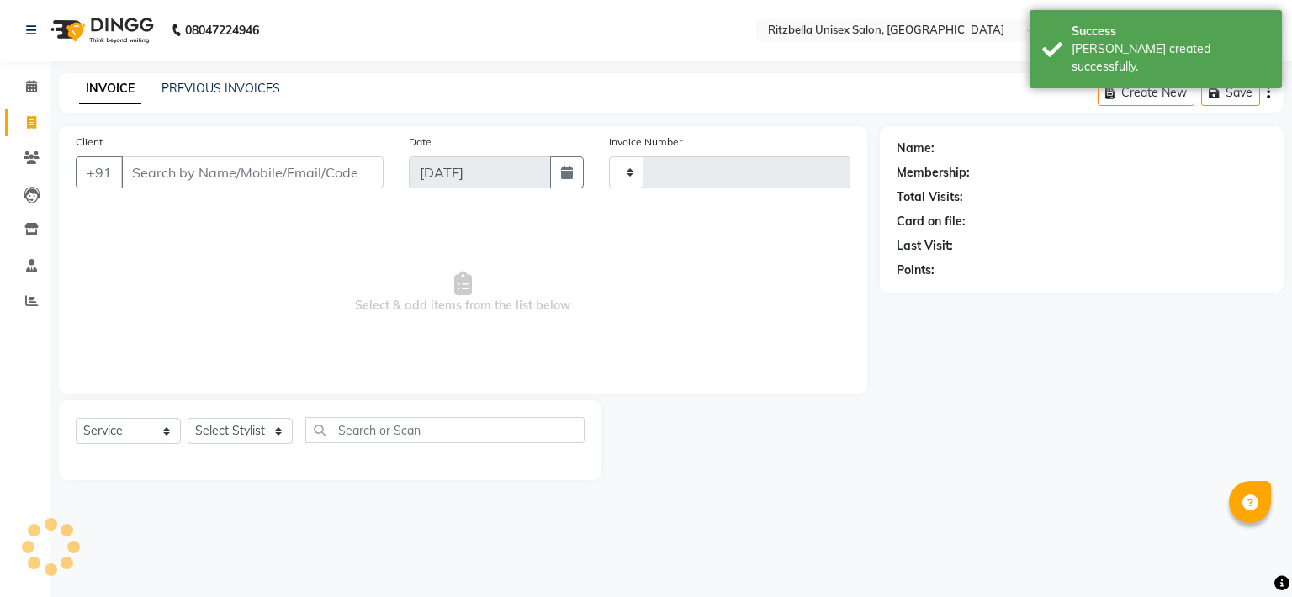
type input "0849"
select select "6870"
